Goal: Task Accomplishment & Management: Manage account settings

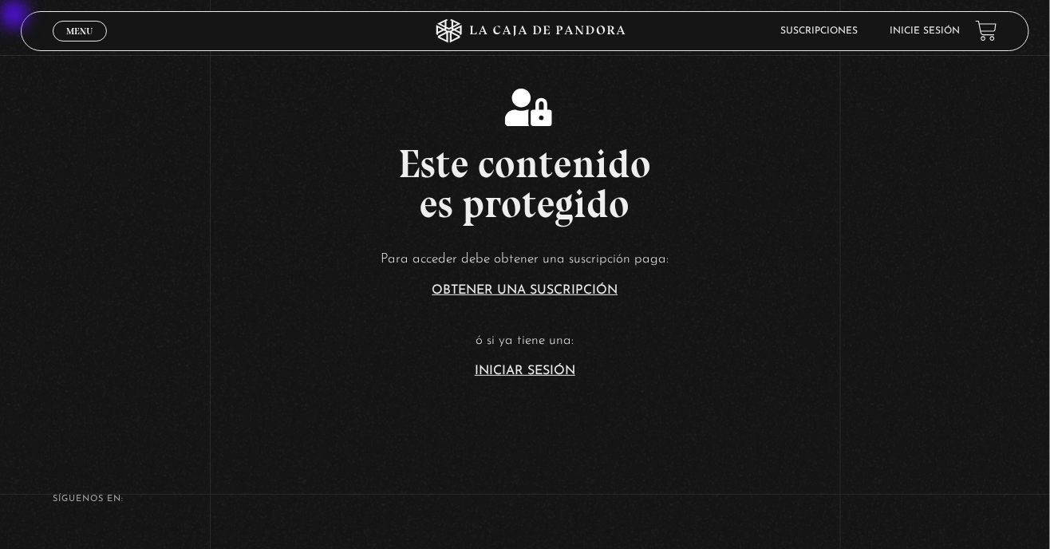
click at [528, 378] on link "Iniciar Sesión" at bounding box center [525, 371] width 101 height 13
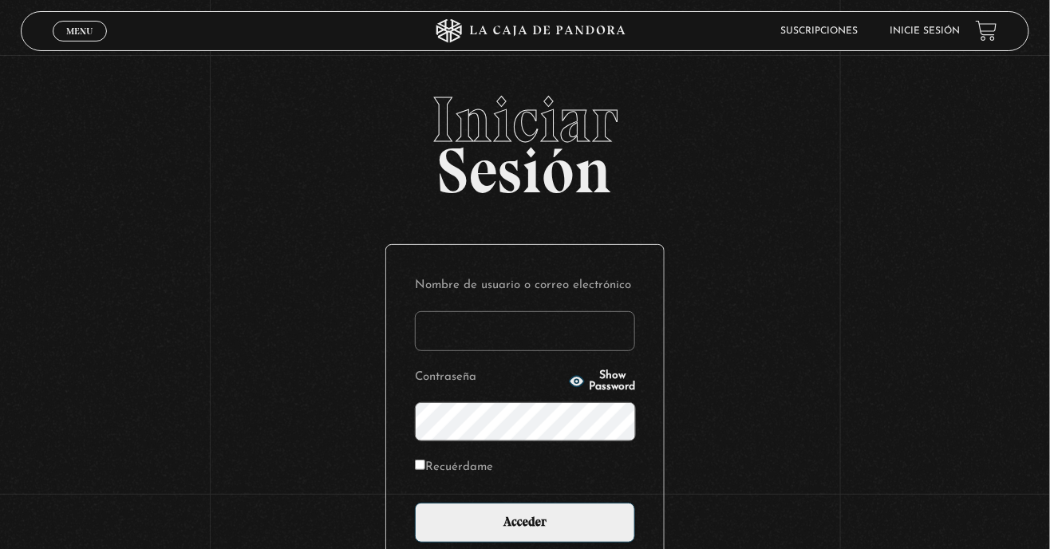
click at [590, 393] on span "Show Password" at bounding box center [613, 381] width 46 height 22
click at [425, 470] on input "Recuérdame" at bounding box center [420, 465] width 10 height 10
checkbox input "true"
click at [445, 346] on input "Nombre de usuario o correo electrónico" at bounding box center [525, 331] width 220 height 40
click at [463, 351] on input "Nombre de usuario o correo electrónico" at bounding box center [525, 331] width 220 height 40
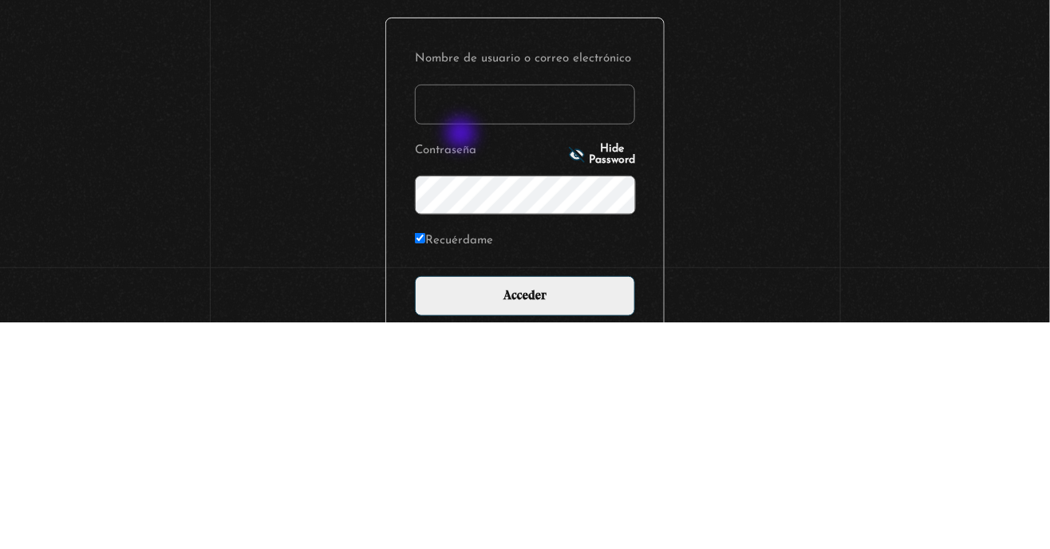
type input "marisolpizel.17@gmail.com"
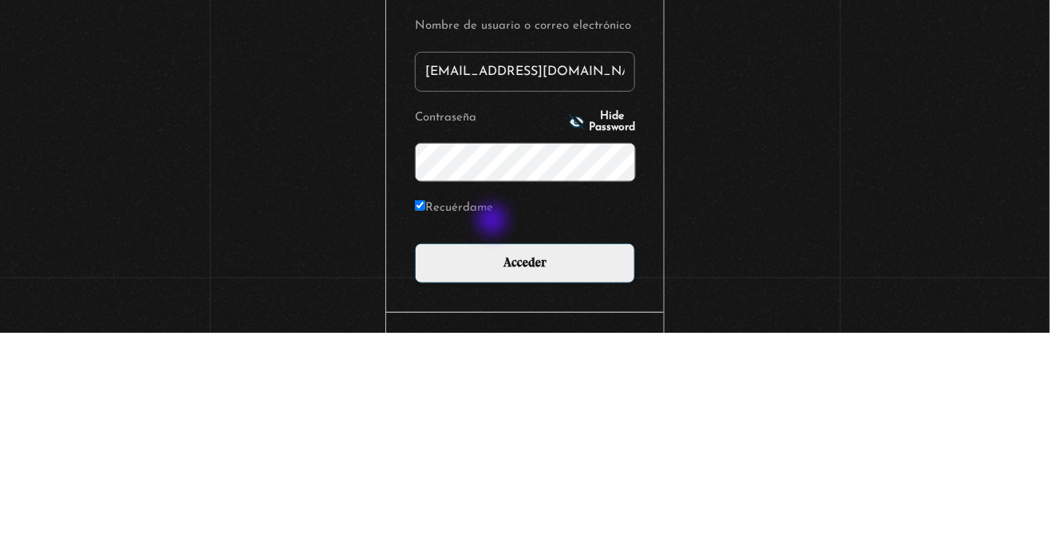
scroll to position [50, 0]
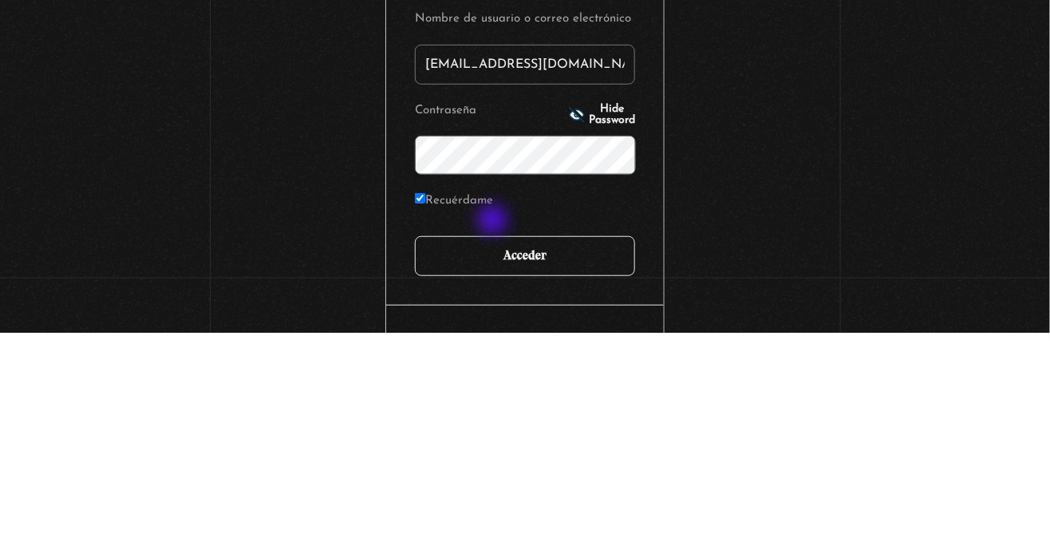
click at [492, 486] on input "Acceder" at bounding box center [525, 473] width 220 height 40
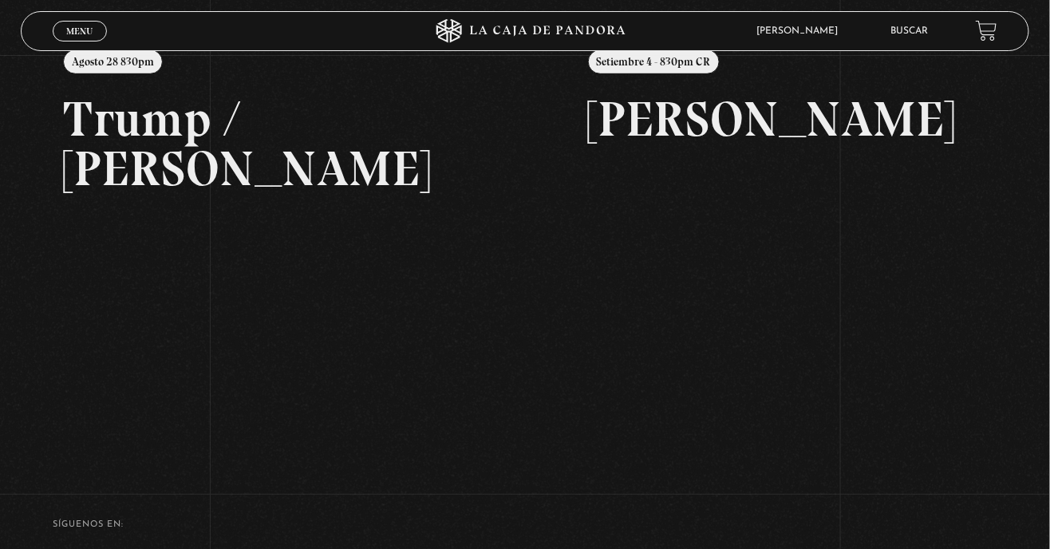
scroll to position [231, 0]
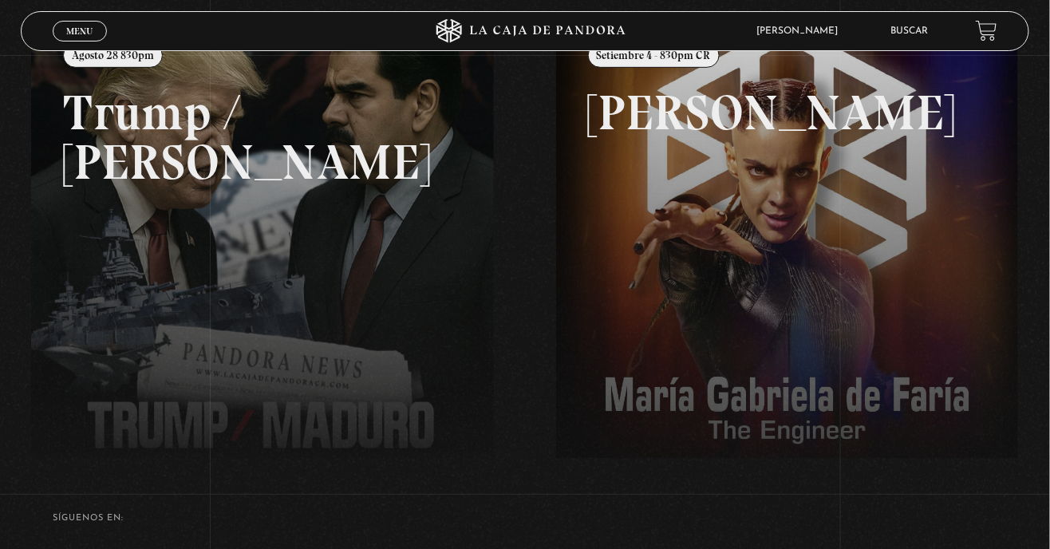
click at [360, 263] on link at bounding box center [556, 293] width 1050 height 549
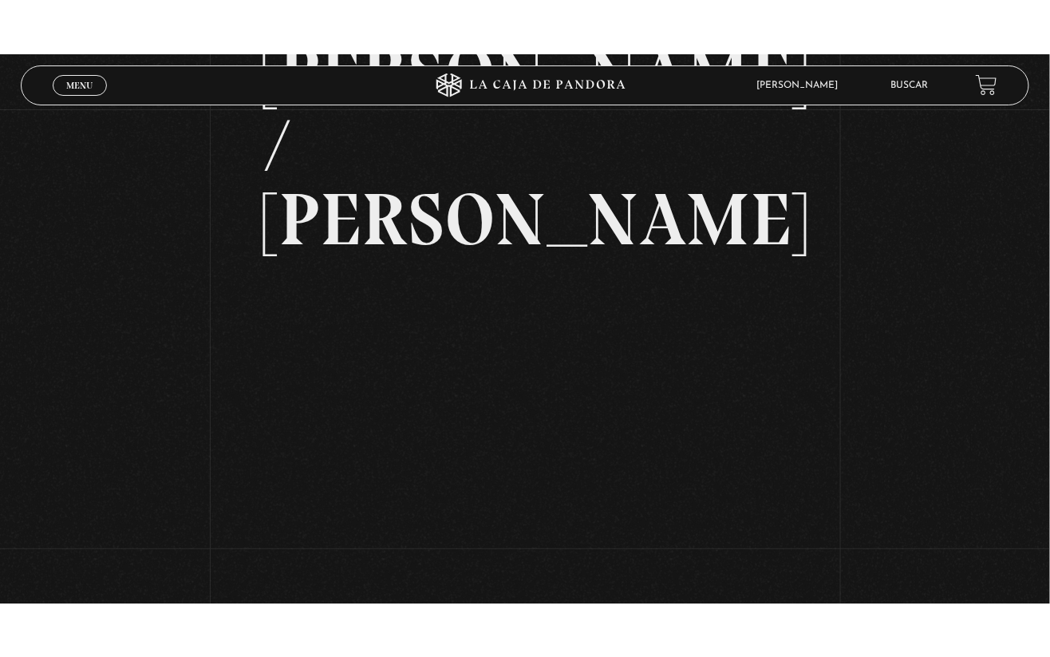
scroll to position [163, 0]
